Goal: Task Accomplishment & Management: Manage account settings

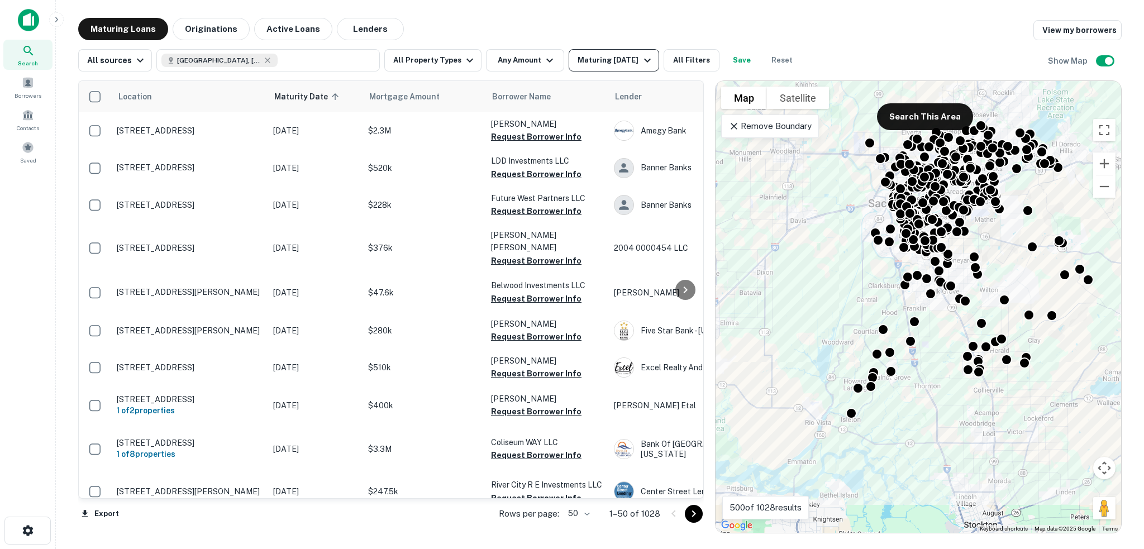
click at [630, 60] on div "Maturing In 1 Year" at bounding box center [616, 60] width 76 height 13
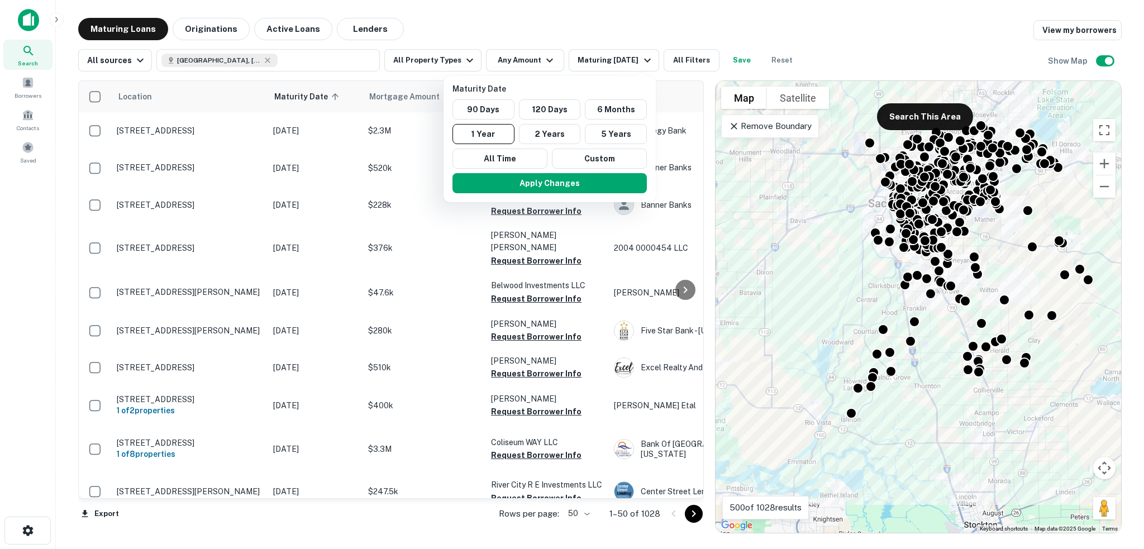
click at [460, 59] on div at bounding box center [572, 274] width 1144 height 549
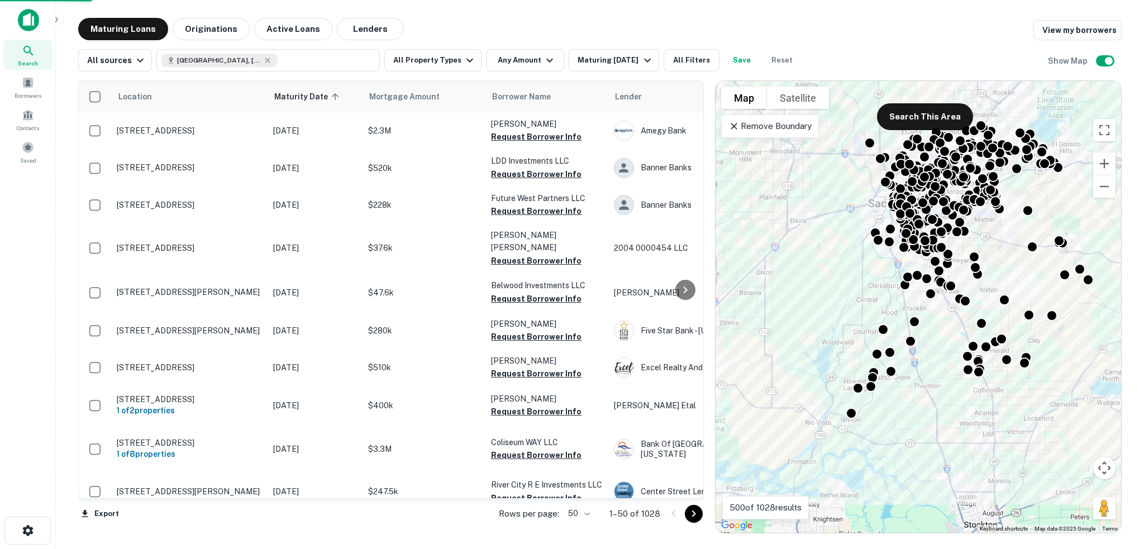
click at [464, 58] on div "Maturity Date 90 Days 120 Days 6 Months 1 Year 2 Years 5 Years All Time Custom …" at bounding box center [572, 274] width 1144 height 549
click at [464, 58] on icon "button" at bounding box center [469, 60] width 13 height 13
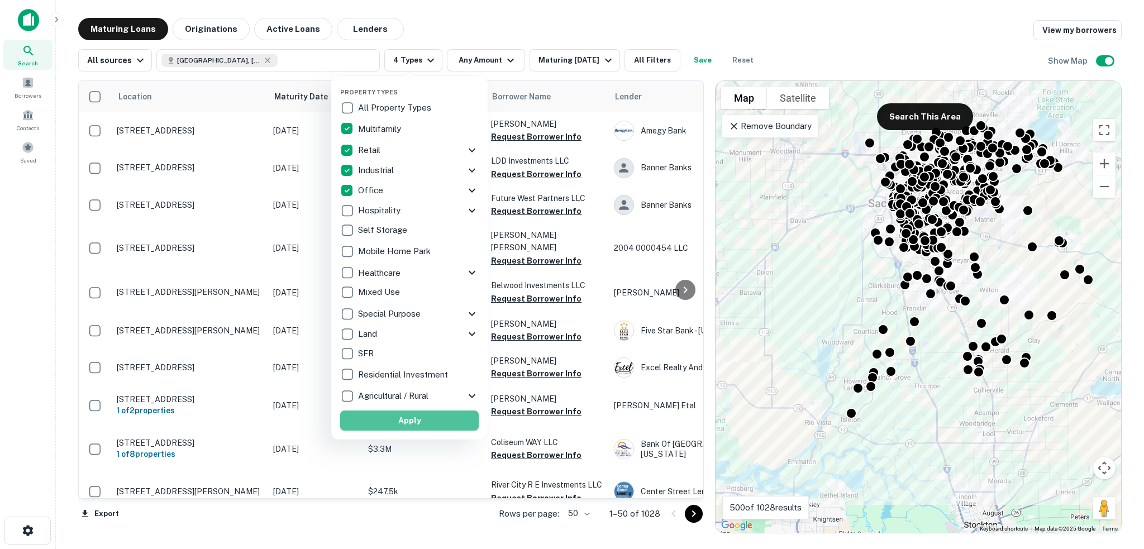
click at [409, 424] on button "Apply" at bounding box center [409, 421] width 139 height 20
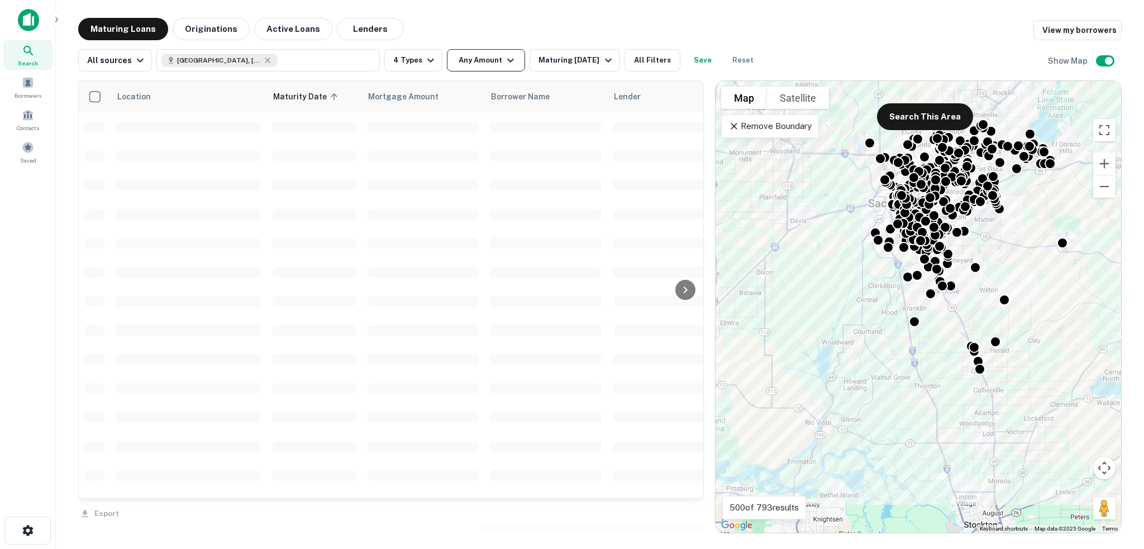
click at [502, 58] on div "Property Types All Property Types Multifamily Retail Storefront Auto Shop Bar S…" at bounding box center [572, 274] width 1144 height 549
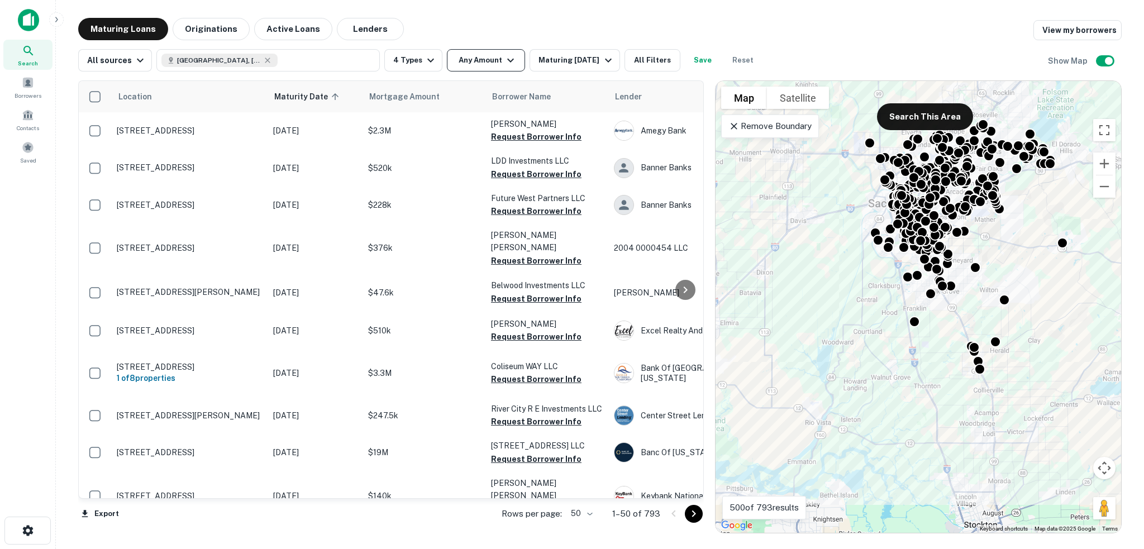
click at [507, 60] on icon "button" at bounding box center [510, 61] width 7 height 4
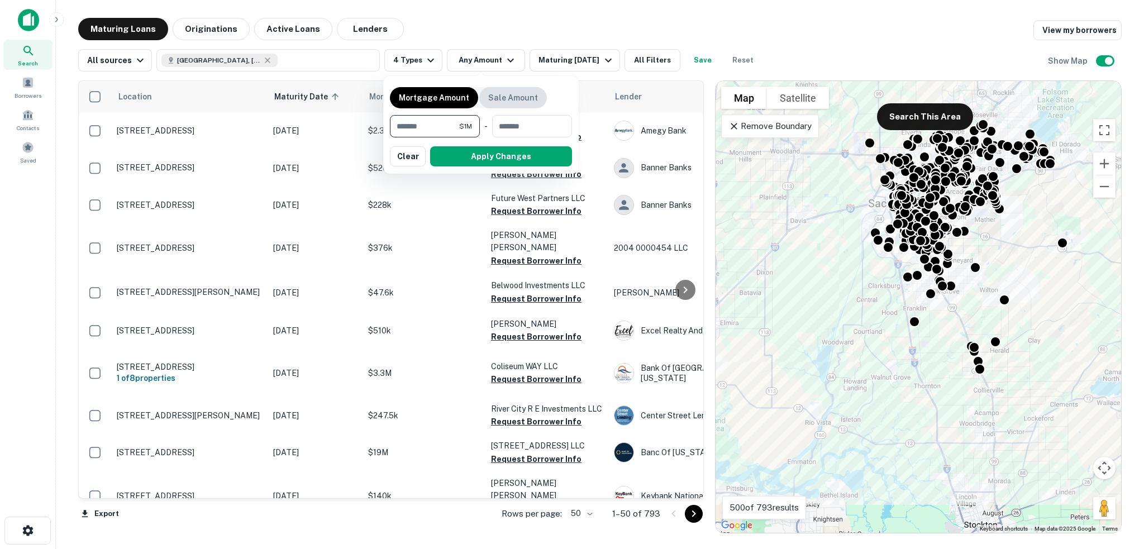
type input "*******"
type input "********"
click at [507, 156] on button "Apply Changes" at bounding box center [501, 156] width 142 height 20
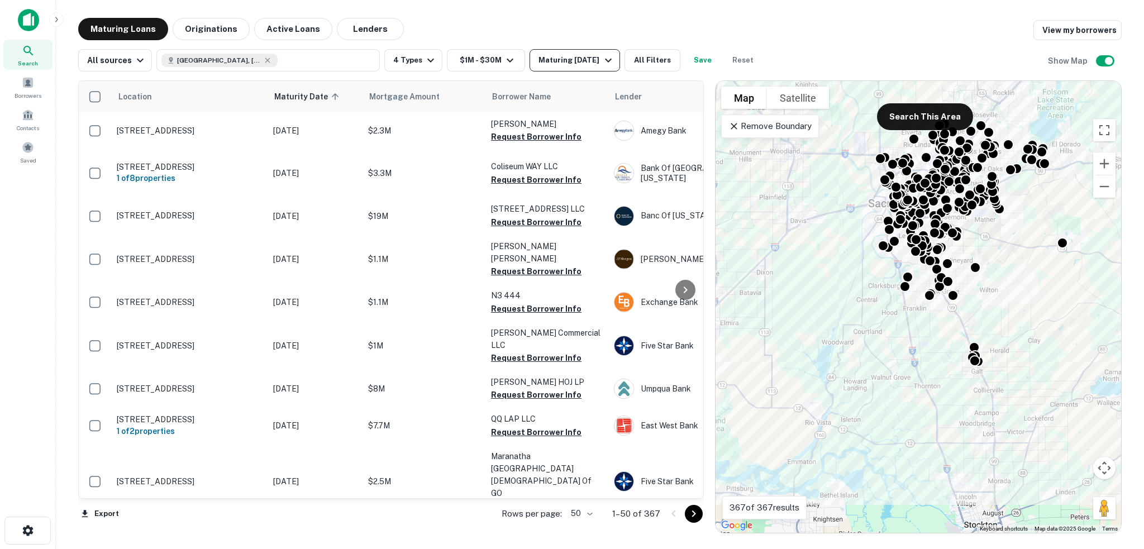
click at [602, 58] on icon "button" at bounding box center [608, 60] width 13 height 13
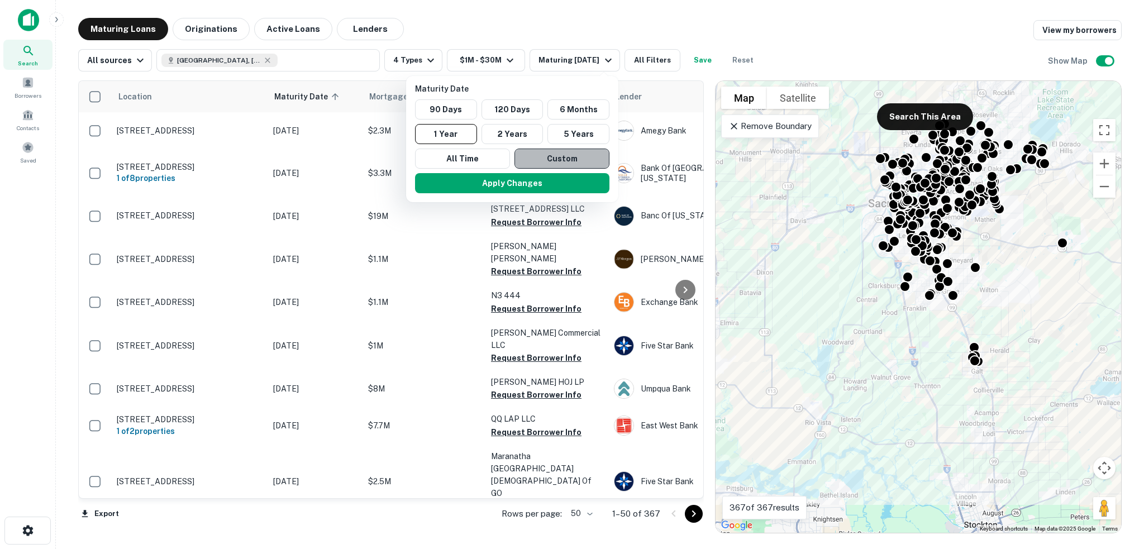
click at [560, 153] on button "Custom" at bounding box center [562, 159] width 95 height 20
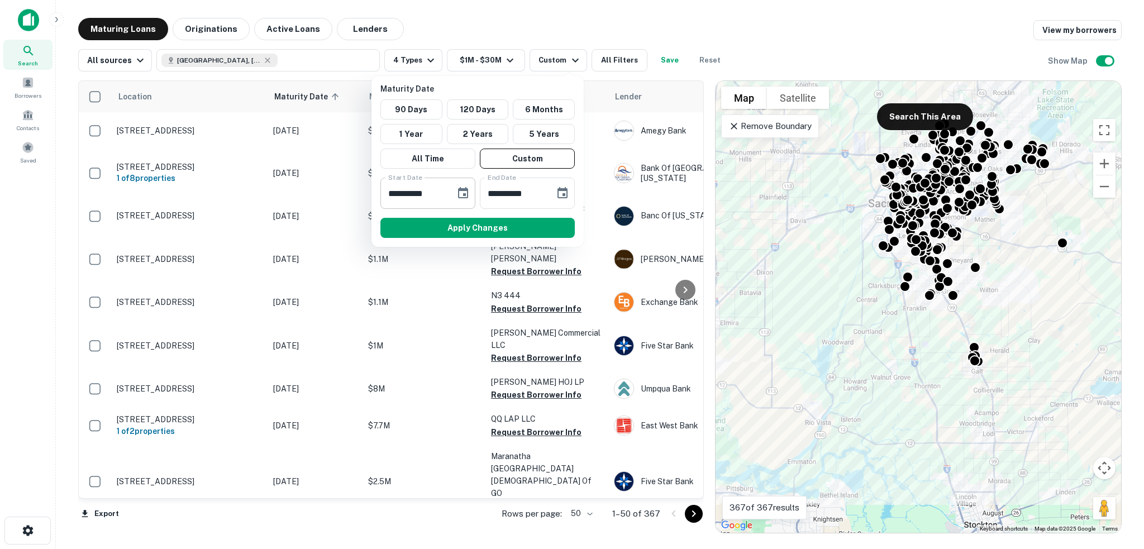
click at [456, 194] on icon "Choose date, selected date is Sep 29, 2025" at bounding box center [462, 193] width 13 height 13
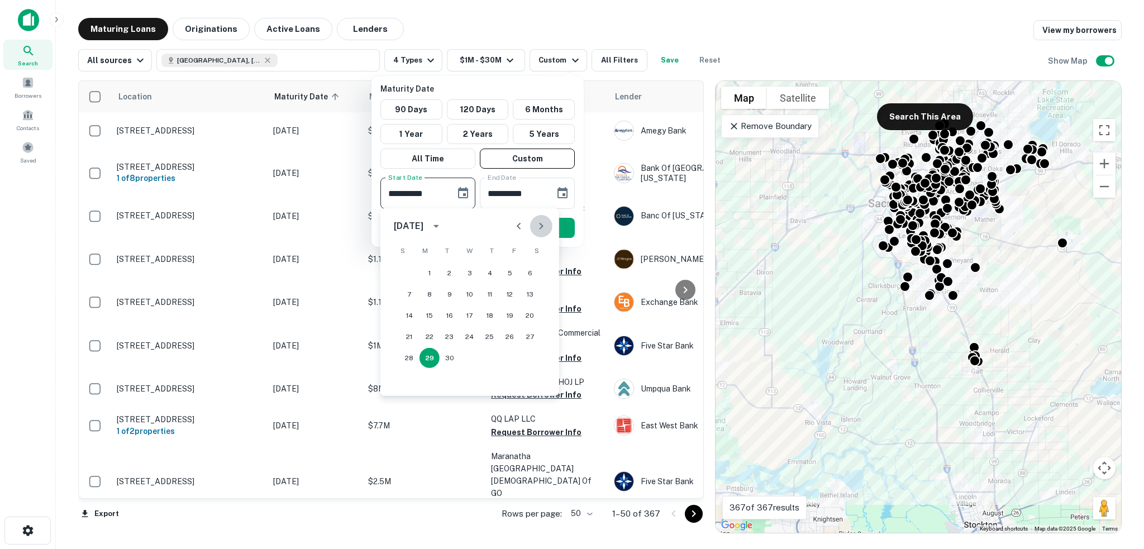
click at [542, 225] on icon "Next month" at bounding box center [541, 226] width 4 height 7
click at [521, 229] on icon "Previous month" at bounding box center [518, 226] width 13 height 13
click at [522, 230] on icon "Previous month" at bounding box center [518, 226] width 13 height 13
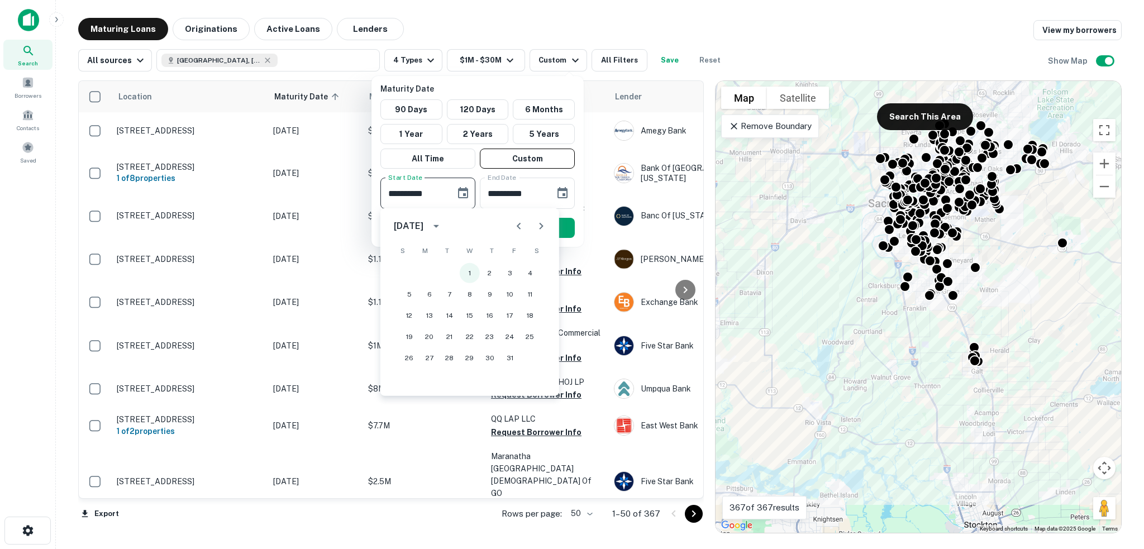
click at [466, 272] on button "1" at bounding box center [470, 273] width 20 height 20
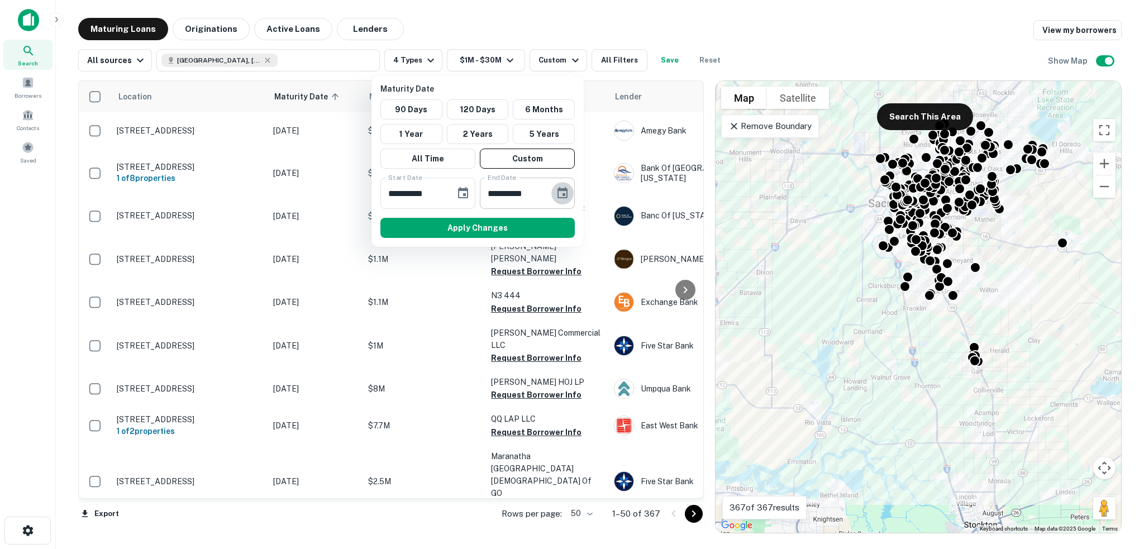
click at [564, 192] on icon "Choose date, selected date is Mar 28, 2026" at bounding box center [562, 193] width 13 height 13
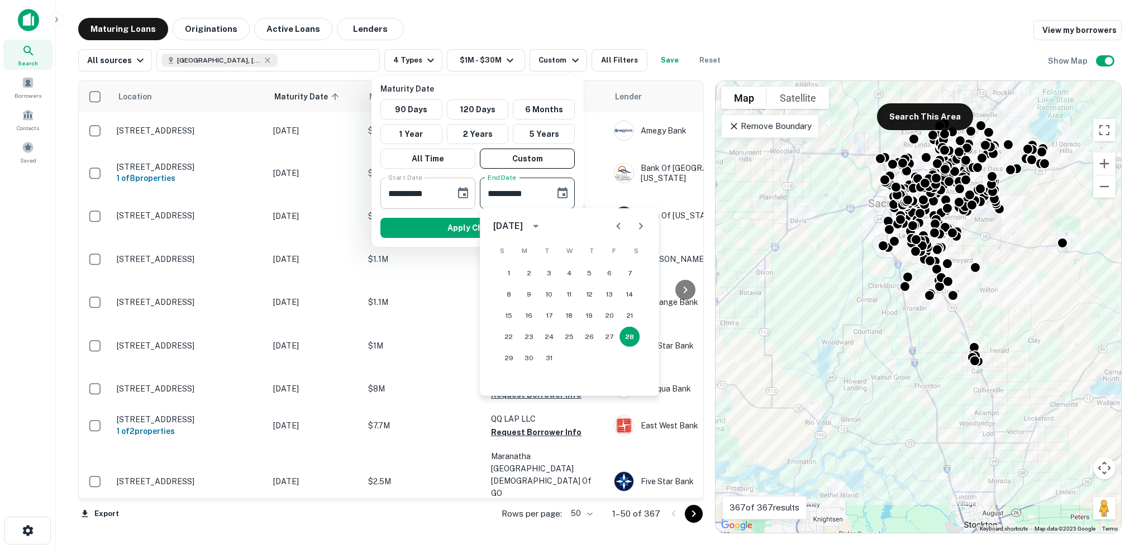
click at [465, 193] on icon "Choose date, selected date is Oct 1, 2025" at bounding box center [463, 192] width 10 height 11
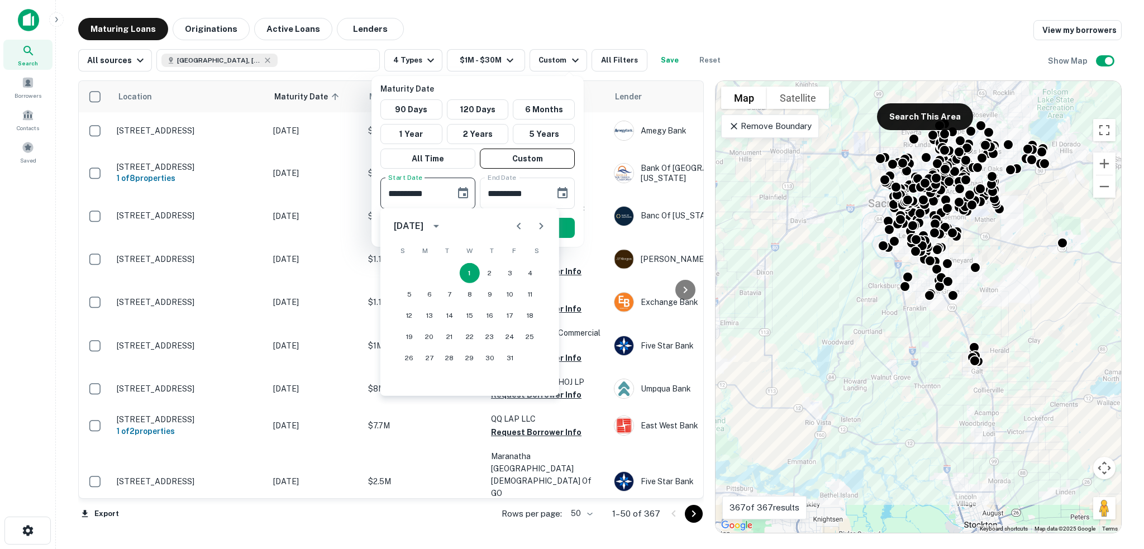
click at [545, 226] on icon "Next month" at bounding box center [541, 226] width 13 height 13
click at [429, 268] on button "1" at bounding box center [430, 273] width 20 height 20
type input "**********"
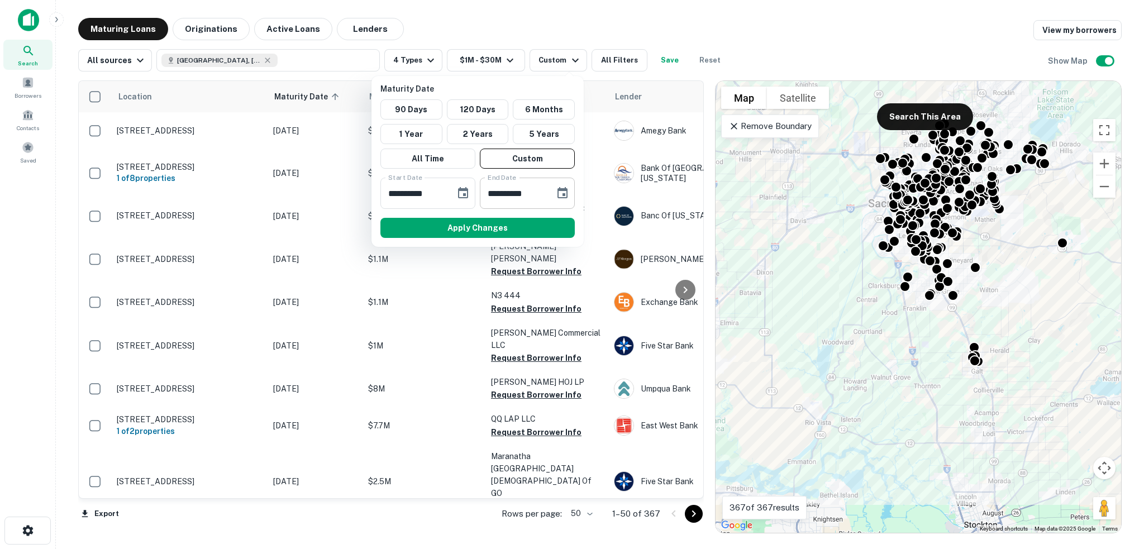
click at [561, 193] on icon "Choose date, selected date is Mar 28, 2026" at bounding box center [562, 193] width 13 height 13
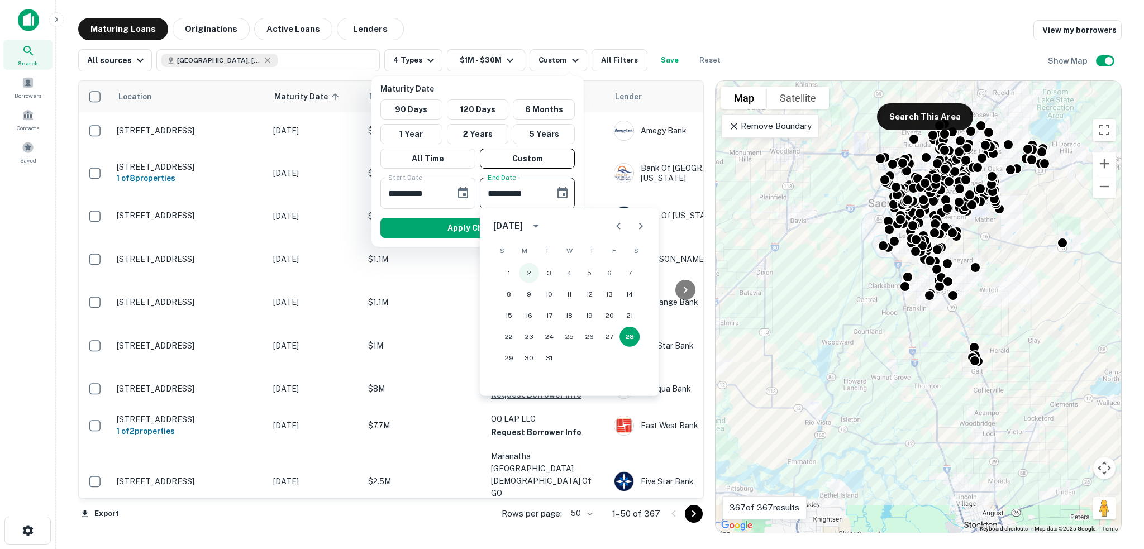
click at [532, 273] on button "2" at bounding box center [529, 273] width 20 height 20
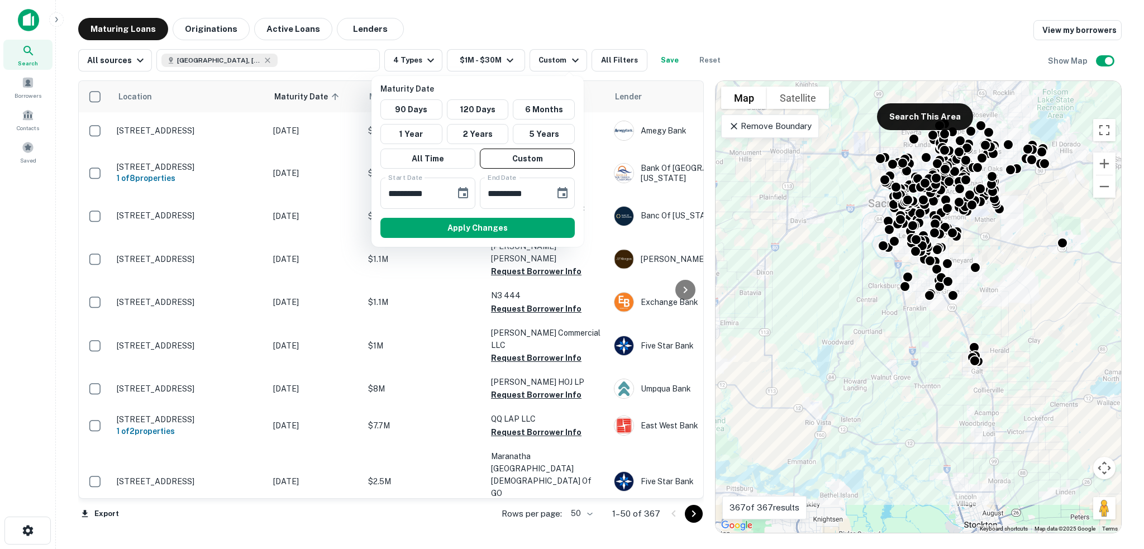
type input "**********"
click at [487, 227] on button "Apply Changes" at bounding box center [477, 228] width 194 height 20
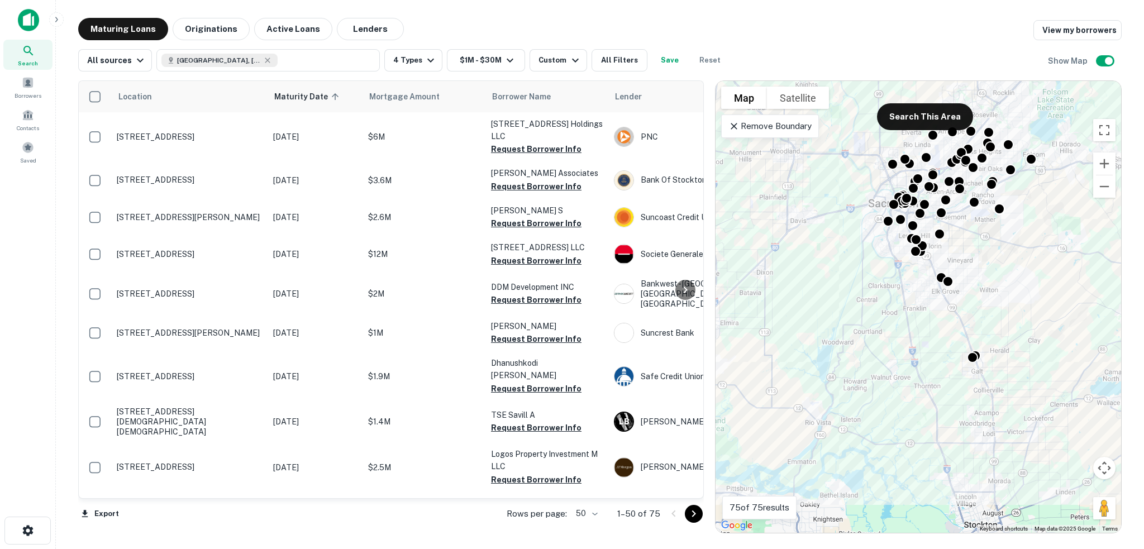
drag, startPoint x: 429, startPoint y: 325, endPoint x: 35, endPoint y: 235, distance: 404.5
drag, startPoint x: 35, startPoint y: 235, endPoint x: 37, endPoint y: 209, distance: 25.2
click at [37, 209] on div "Search Borrowers Contacts Saved" at bounding box center [27, 257] width 55 height 515
drag, startPoint x: 65, startPoint y: 220, endPoint x: 65, endPoint y: 199, distance: 20.1
drag, startPoint x: 65, startPoint y: 199, endPoint x: 65, endPoint y: 193, distance: 6.7
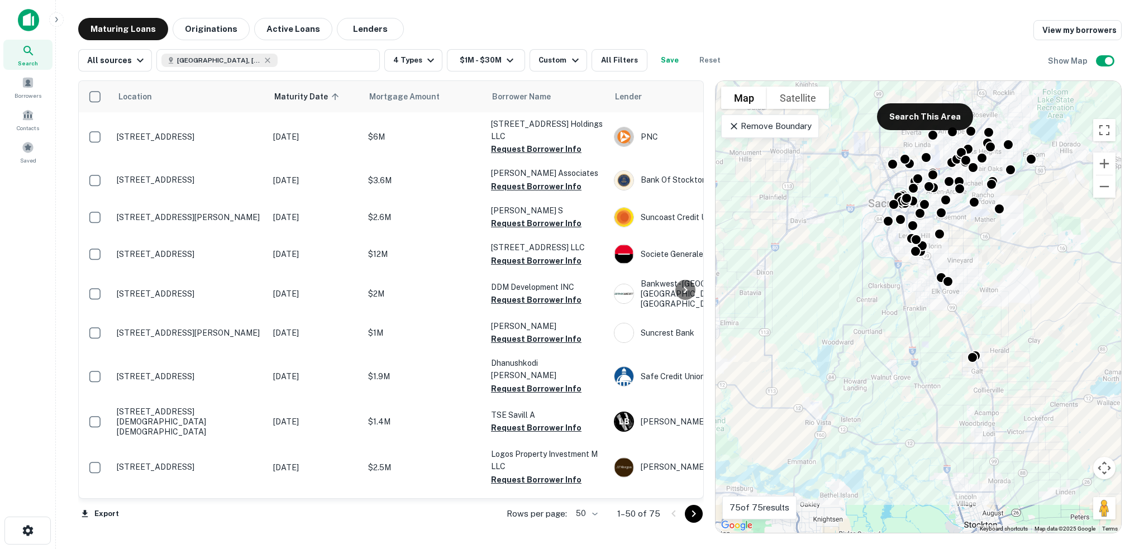
click at [65, 193] on div "Maturing Loans Originations Active Loans Lenders View my borrowers All sources …" at bounding box center [600, 276] width 1070 height 516
click at [659, 62] on button "Save" at bounding box center [670, 60] width 36 height 22
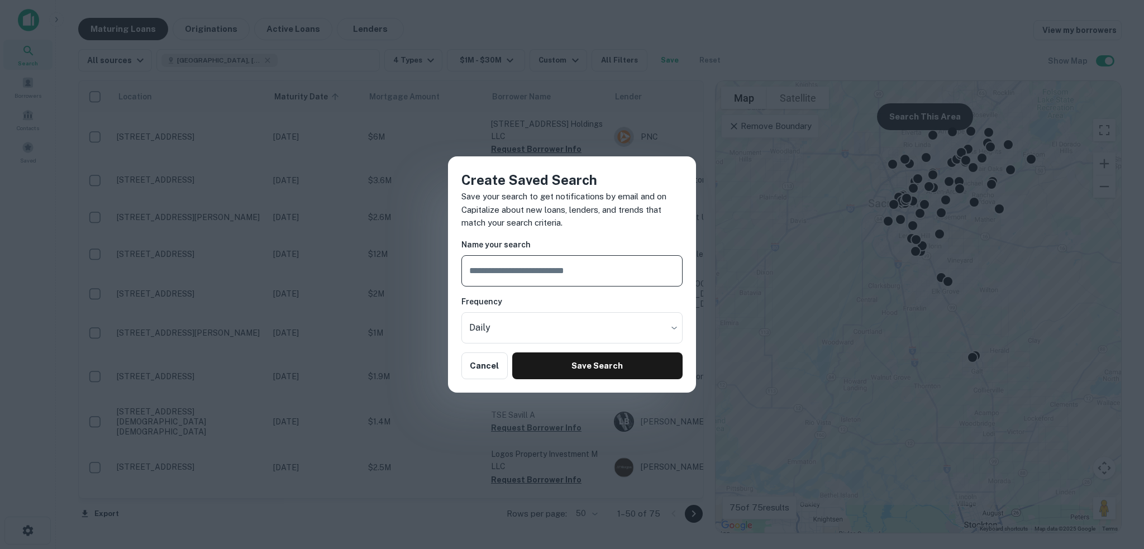
click at [554, 269] on input "text" at bounding box center [571, 270] width 221 height 31
type input "**********"
click at [582, 323] on body "Search Borrowers Contacts Saved Maturing Loans Originations Active Loans Lender…" at bounding box center [572, 274] width 1144 height 549
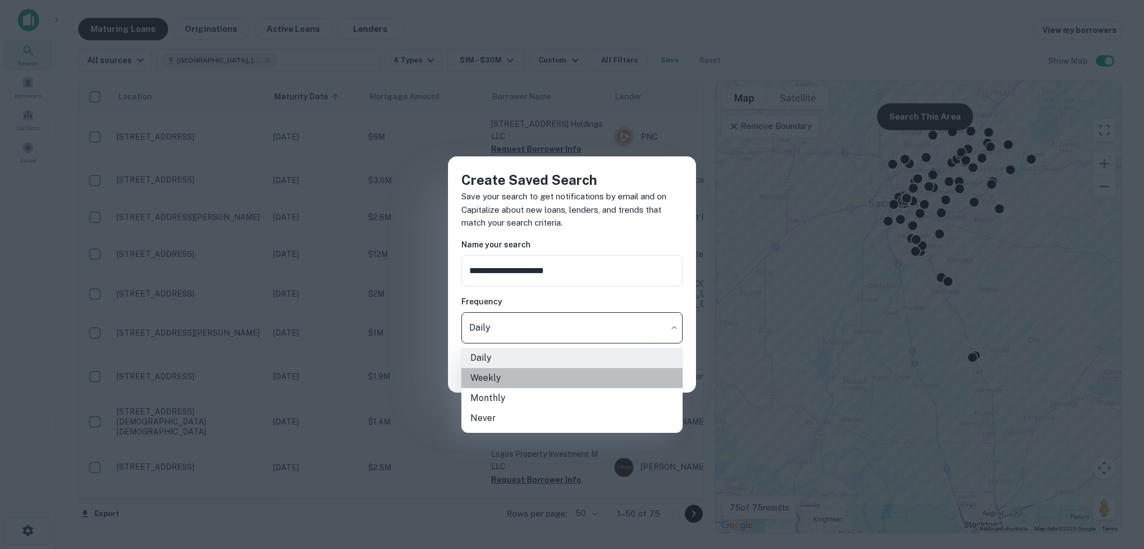
click at [541, 370] on li "Weekly" at bounding box center [571, 378] width 221 height 20
type input "******"
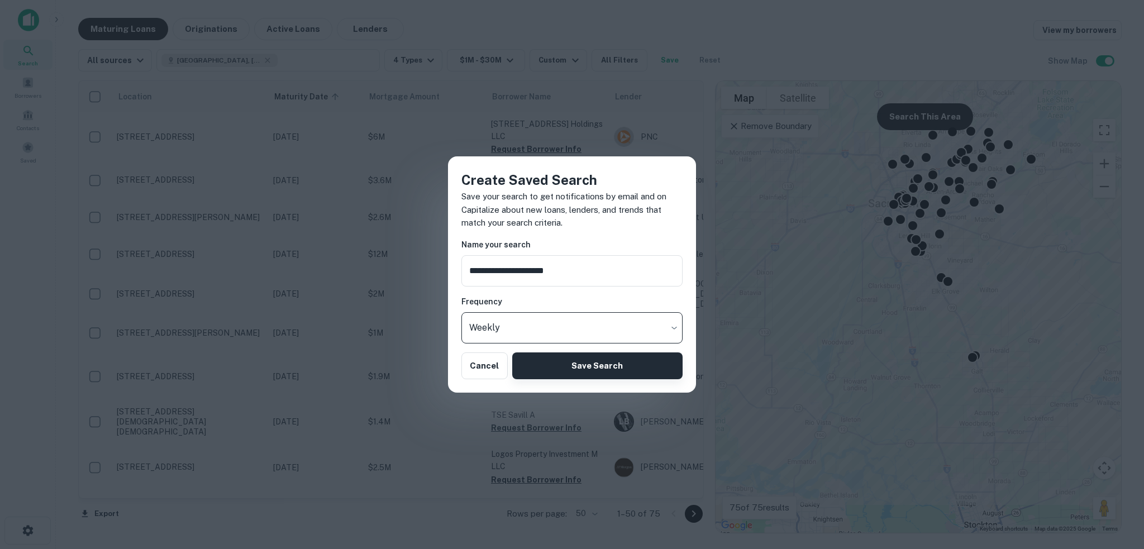
click at [612, 360] on button "Save Search" at bounding box center [597, 366] width 170 height 27
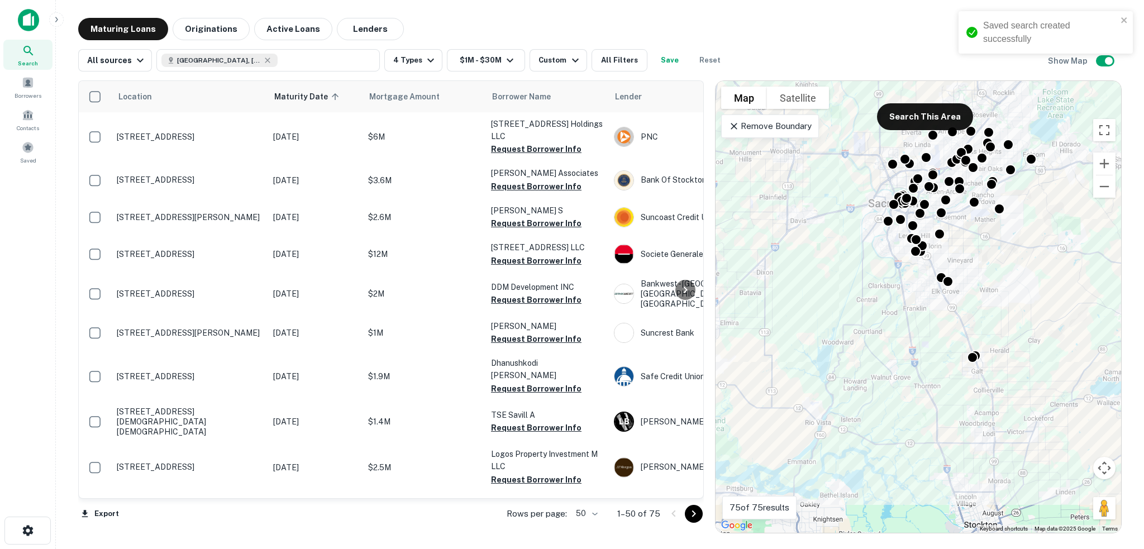
drag, startPoint x: 54, startPoint y: 215, endPoint x: 45, endPoint y: 214, distance: 9.6
click at [45, 214] on div "Search Borrowers Contacts Saved" at bounding box center [27, 257] width 55 height 515
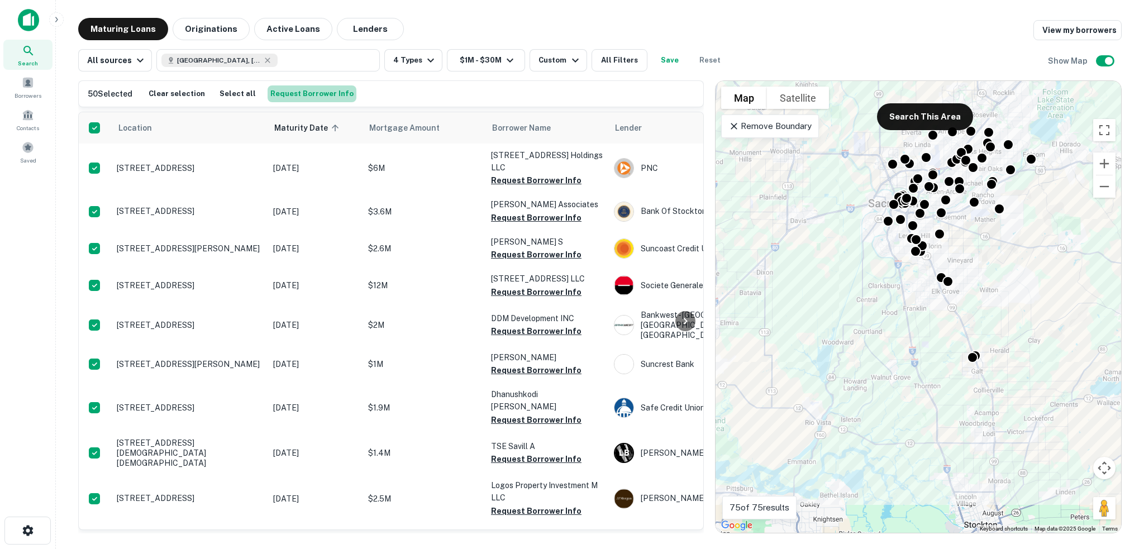
click at [311, 93] on button "Request Borrower Info" at bounding box center [312, 93] width 89 height 17
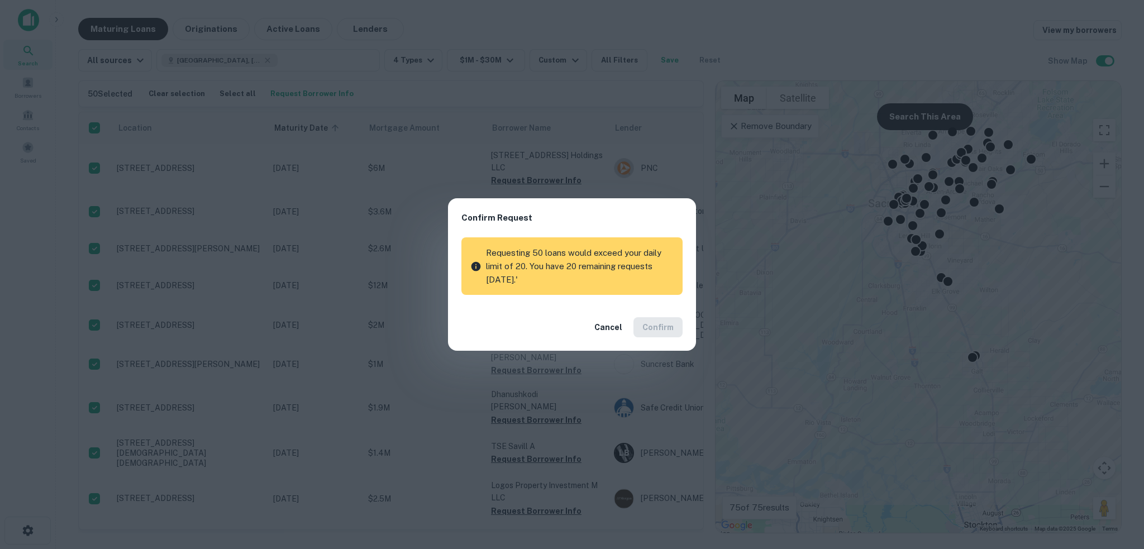
drag, startPoint x: 609, startPoint y: 261, endPoint x: 599, endPoint y: 259, distance: 10.2
drag, startPoint x: 599, startPoint y: 259, endPoint x: 542, endPoint y: 257, distance: 56.5
drag, startPoint x: 542, startPoint y: 257, endPoint x: 536, endPoint y: 256, distance: 6.7
click at [536, 256] on p "Requesting 50 loans would exceed your daily limit of 20. You have 20 remaining …" at bounding box center [580, 266] width 188 height 40
click at [617, 325] on button "Cancel" at bounding box center [608, 327] width 37 height 20
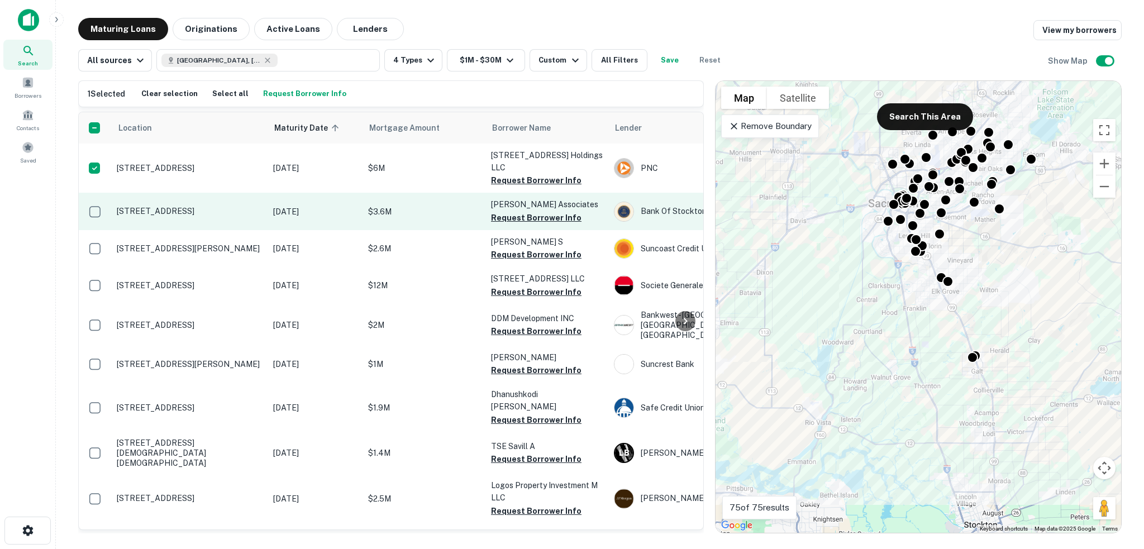
click at [99, 193] on td at bounding box center [95, 211] width 32 height 37
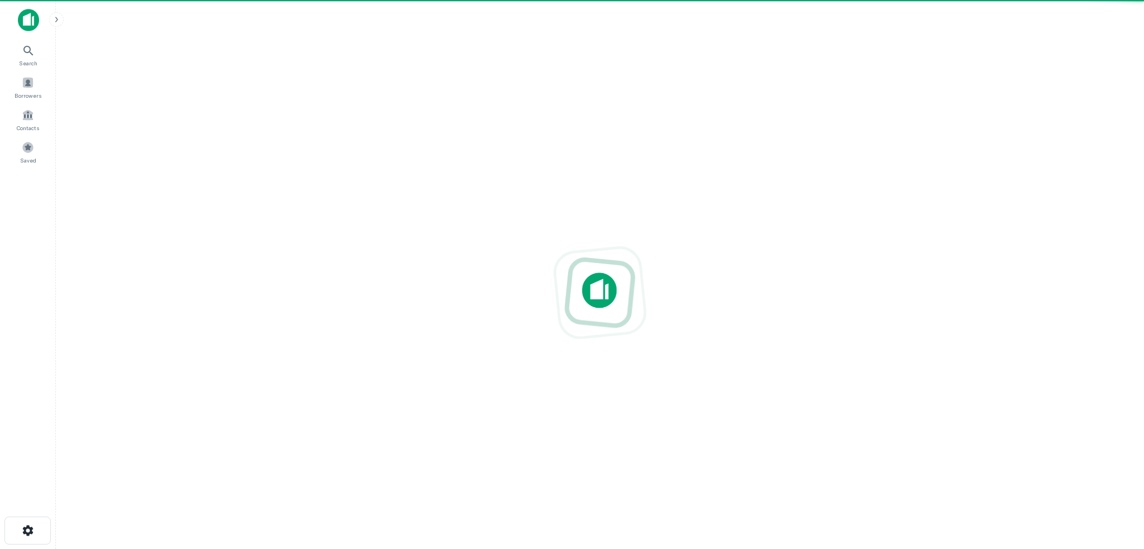
click at [93, 227] on main at bounding box center [600, 274] width 1088 height 549
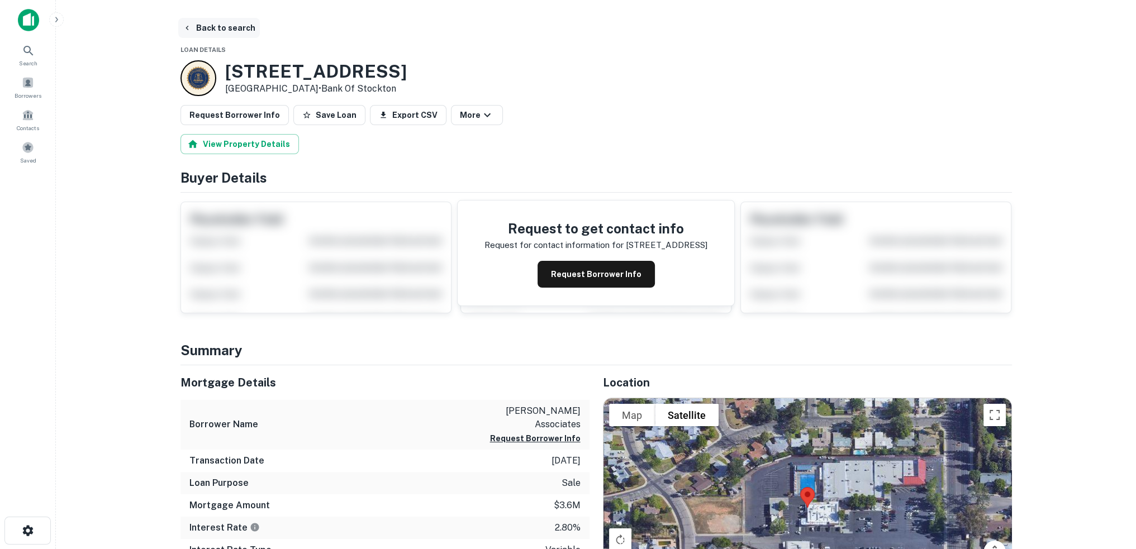
click at [236, 28] on button "Back to search" at bounding box center [219, 28] width 82 height 20
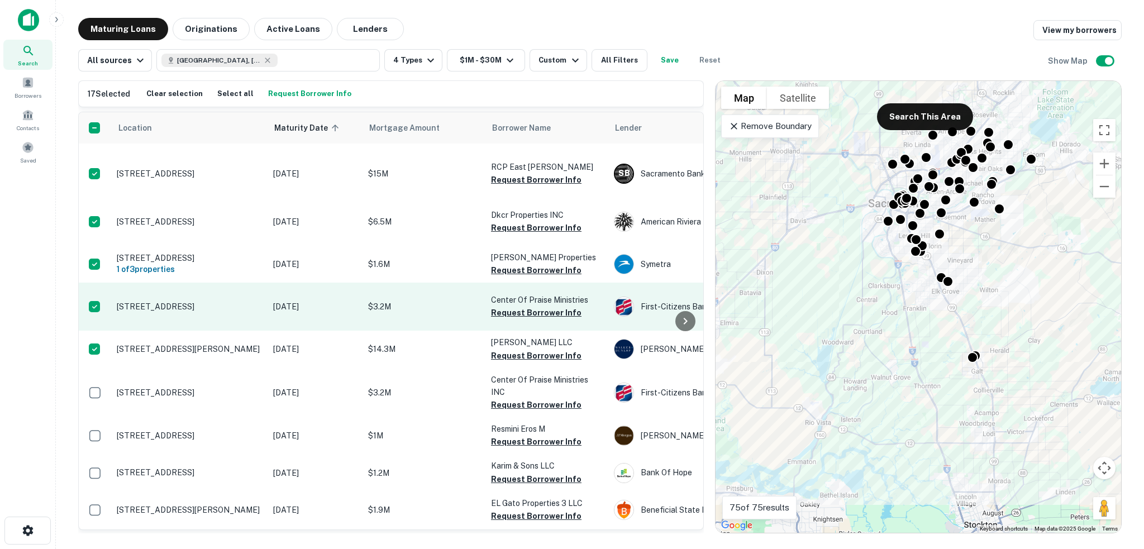
scroll to position [503, 0]
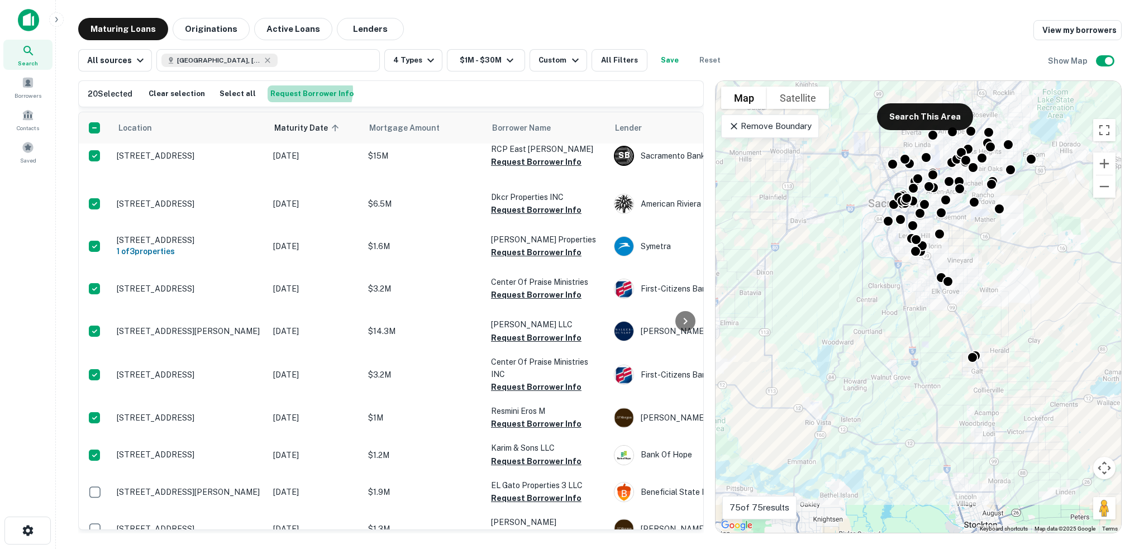
click at [294, 90] on button "Request Borrower Info" at bounding box center [312, 93] width 89 height 17
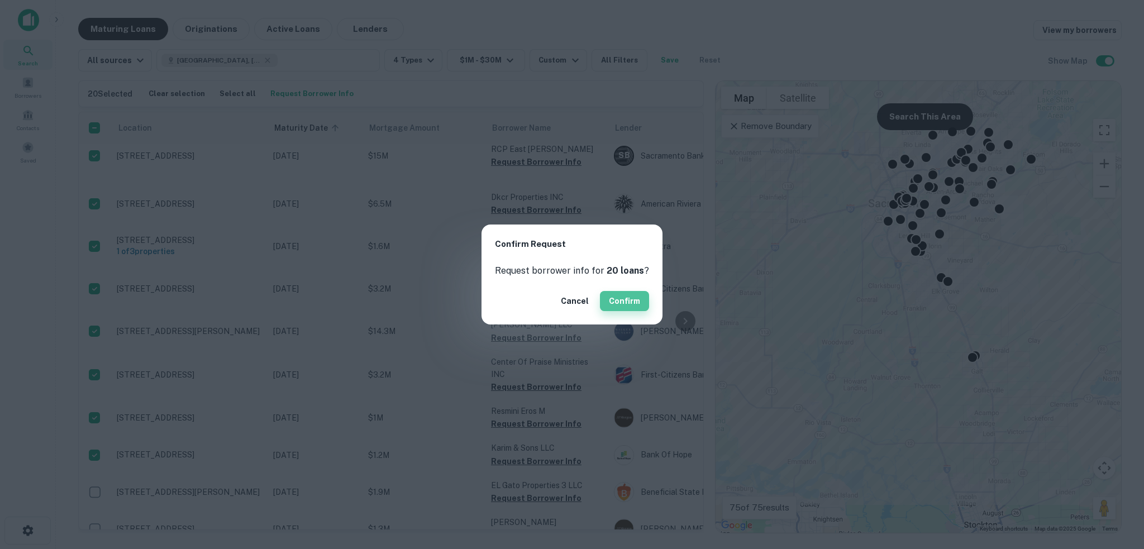
click at [629, 306] on button "Confirm" at bounding box center [624, 301] width 49 height 20
